Goal: Contribute content

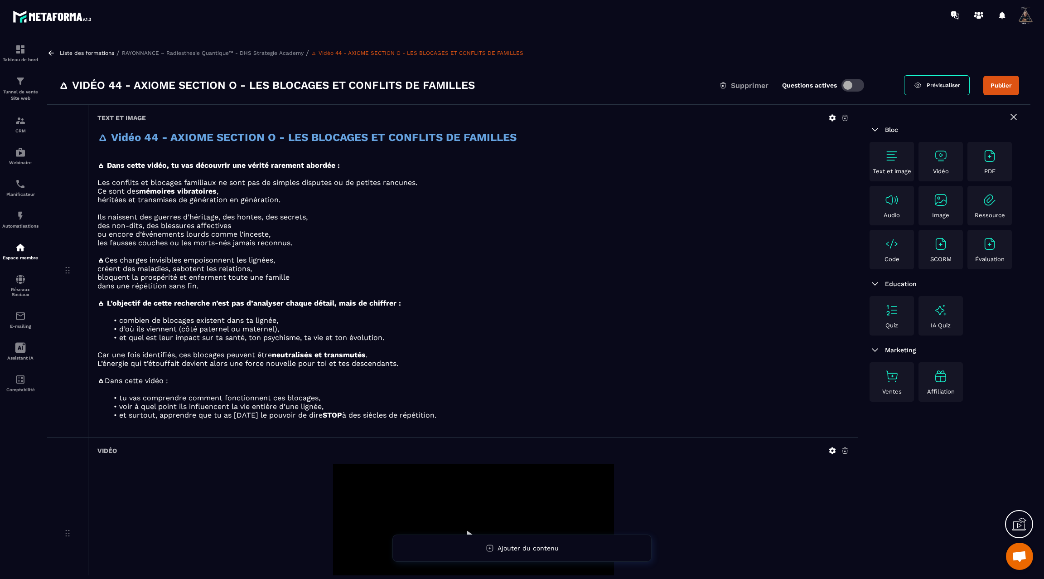
scroll to position [24, 0]
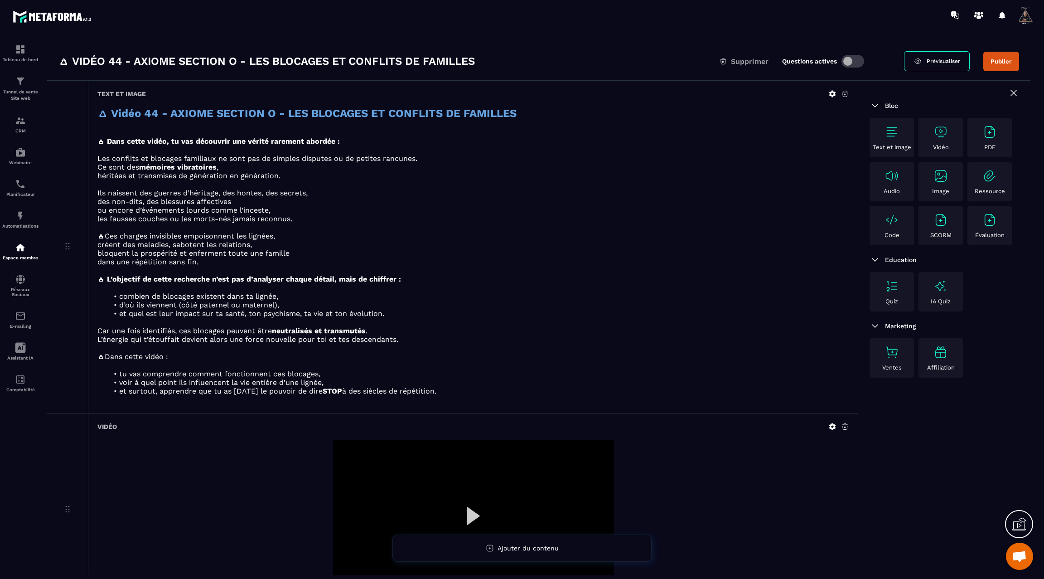
click at [468, 505] on div at bounding box center [473, 518] width 281 height 158
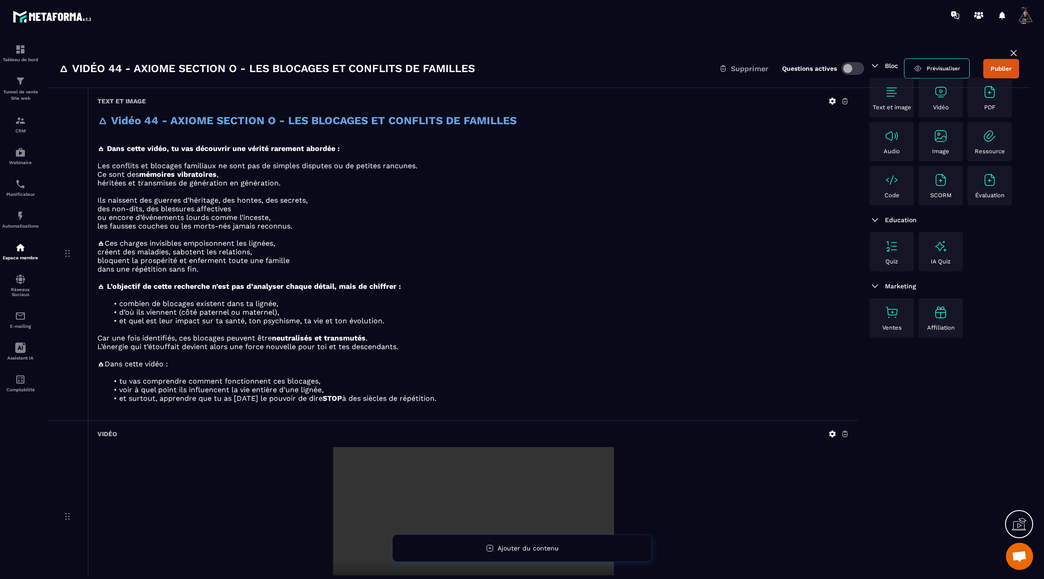
scroll to position [0, 0]
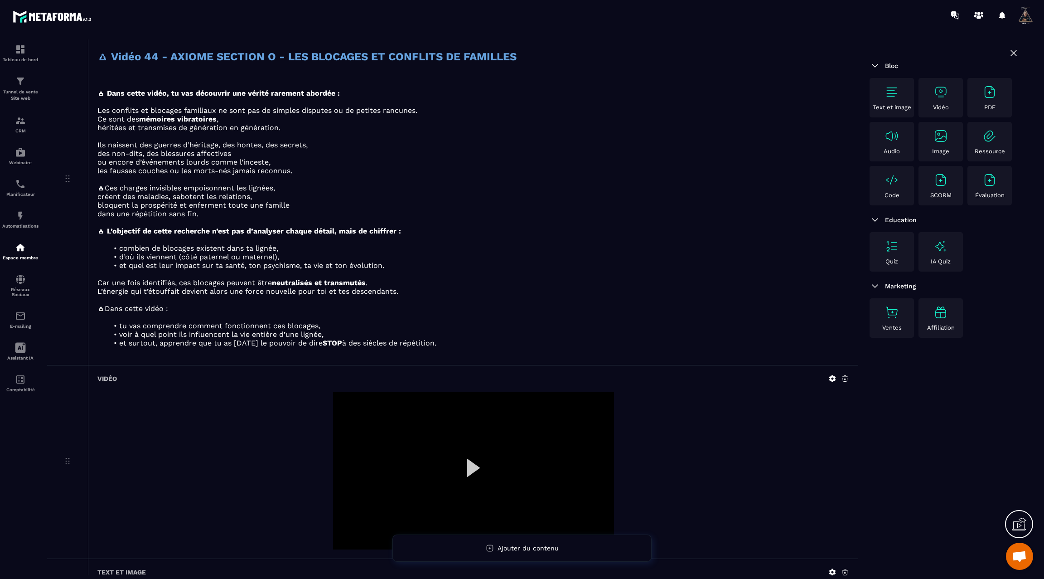
scroll to position [3317, 0]
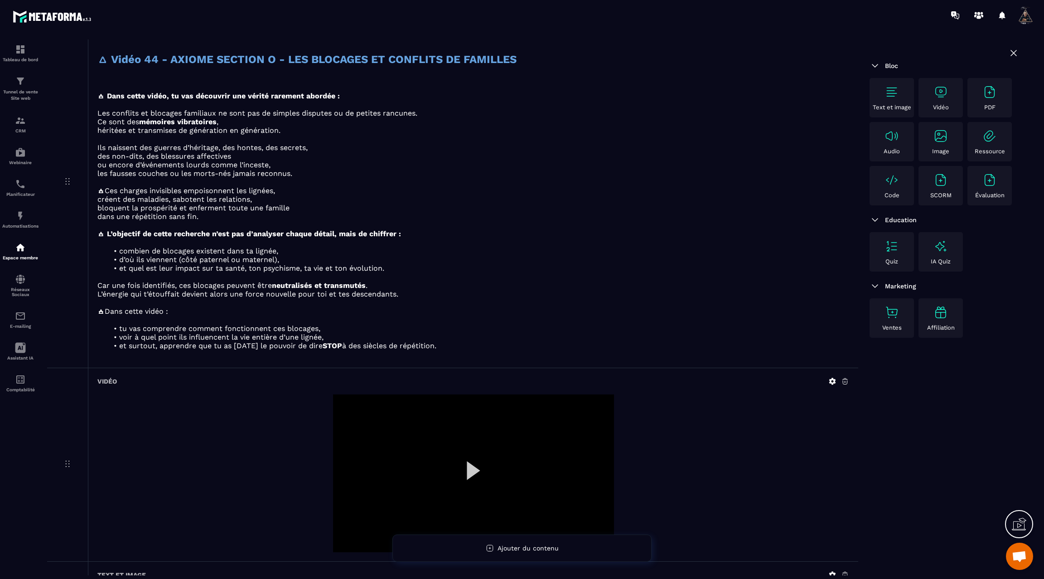
click at [831, 377] on icon at bounding box center [832, 380] width 7 height 7
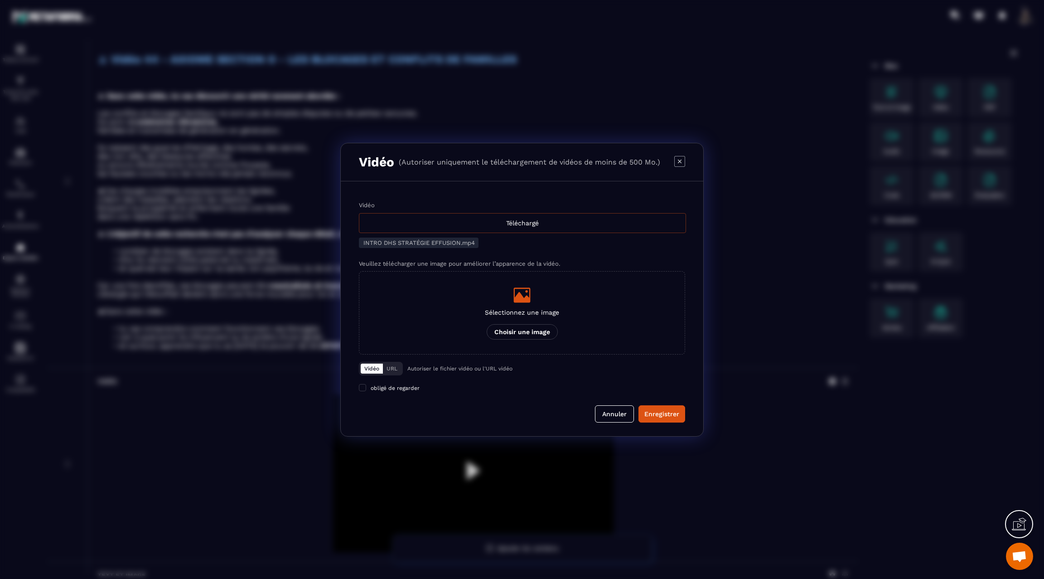
click at [510, 225] on div "Téléchargé" at bounding box center [522, 223] width 327 height 20
click at [0, 0] on input "Vidéo Téléchargé" at bounding box center [0, 0] width 0 height 0
click at [657, 416] on div "Enregistrer" at bounding box center [661, 413] width 35 height 9
